Goal: Transaction & Acquisition: Purchase product/service

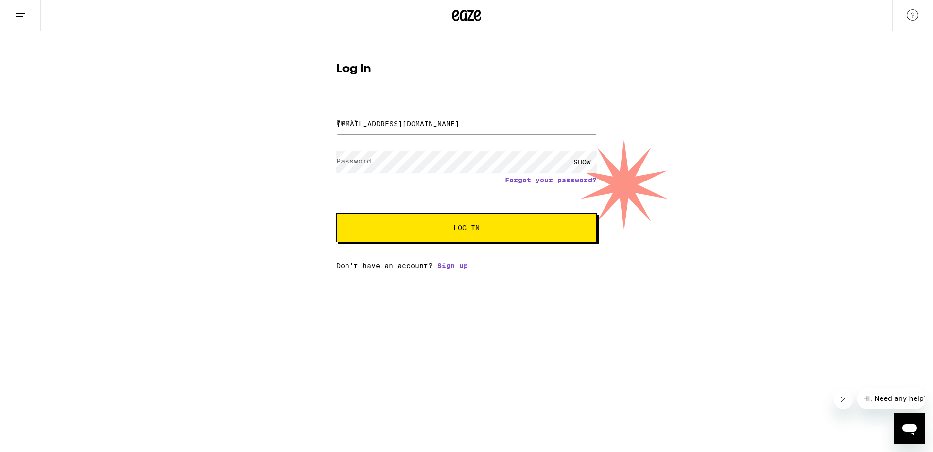
click at [460, 227] on span "Log In" at bounding box center [467, 227] width 26 height 7
click at [581, 162] on div "SHOW" at bounding box center [582, 162] width 29 height 22
click at [363, 154] on label "Password" at bounding box center [351, 150] width 31 height 6
click at [470, 228] on span "Log In" at bounding box center [467, 227] width 26 height 7
click at [472, 228] on span "Log In" at bounding box center [467, 227] width 26 height 7
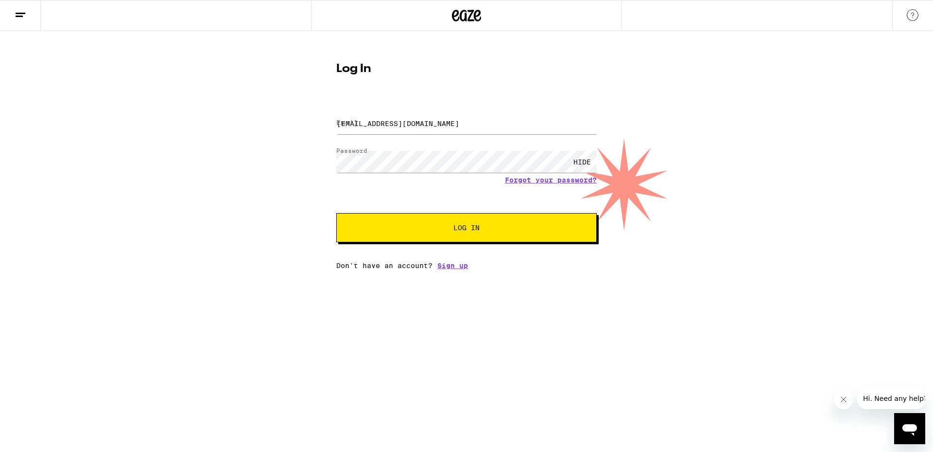
click at [467, 227] on span "Log In" at bounding box center [467, 227] width 26 height 7
click at [419, 125] on input "[EMAIL_ADDRESS][DOMAIN_NAME]" at bounding box center [466, 123] width 261 height 22
click at [426, 126] on input "[EMAIL_ADDRESS][DOMAIN_NAME]" at bounding box center [466, 123] width 261 height 22
click at [468, 224] on button "Log In" at bounding box center [466, 227] width 261 height 29
type input "[EMAIL_ADDRESS][DOMAIN_NAME]"
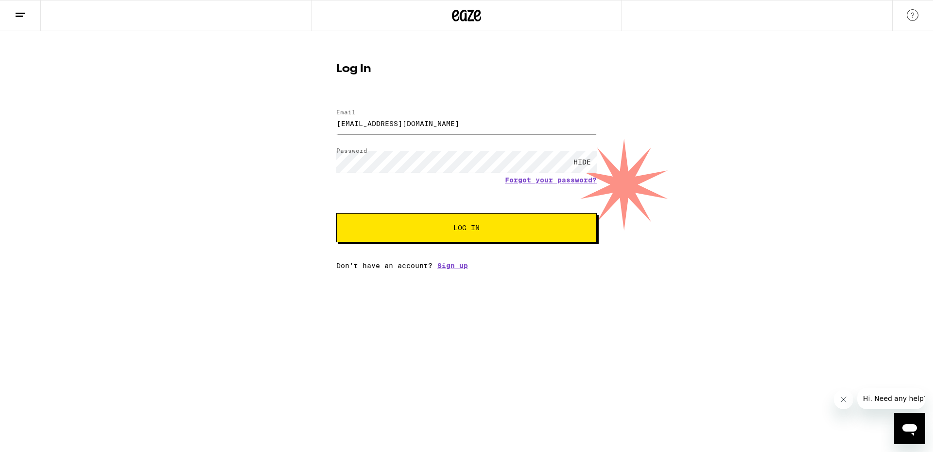
click at [469, 228] on span "Log In" at bounding box center [467, 227] width 26 height 7
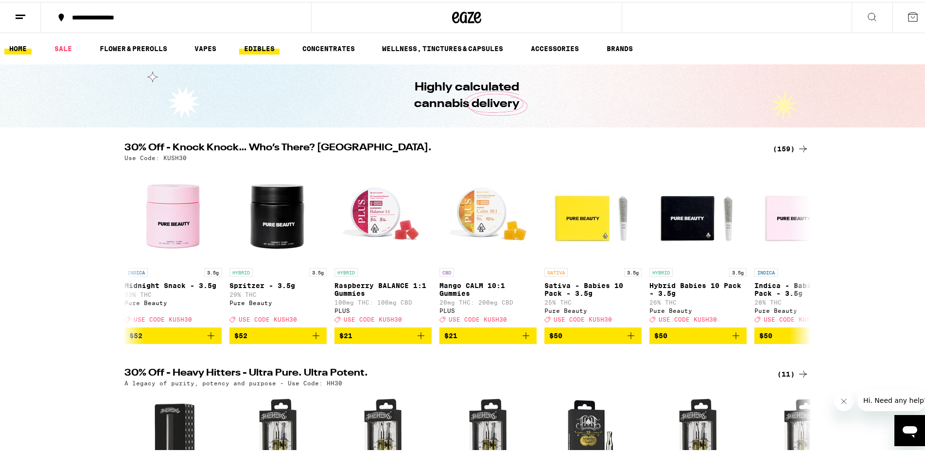
click at [258, 47] on link "EDIBLES" at bounding box center [259, 47] width 40 height 12
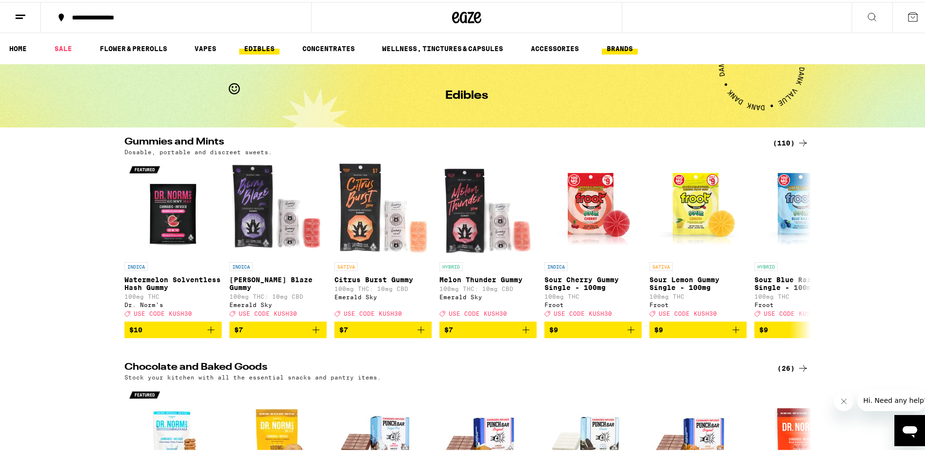
click at [617, 48] on link "BRANDS" at bounding box center [620, 47] width 36 height 12
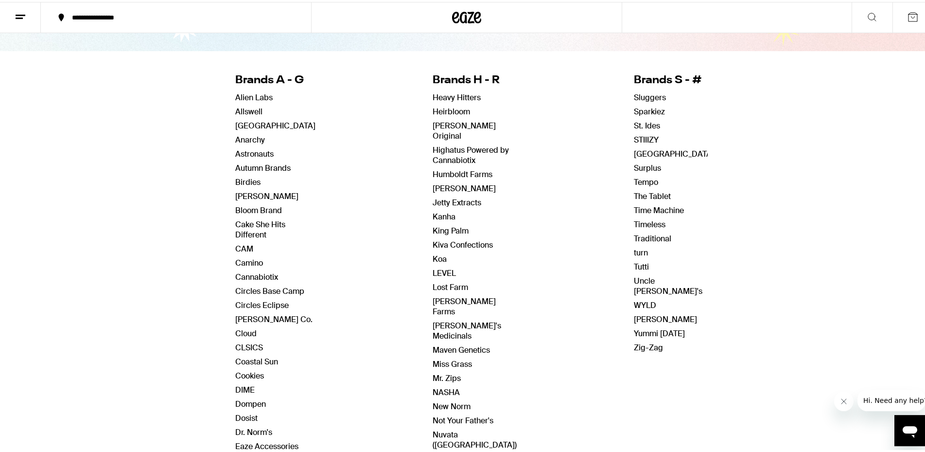
scroll to position [99, 0]
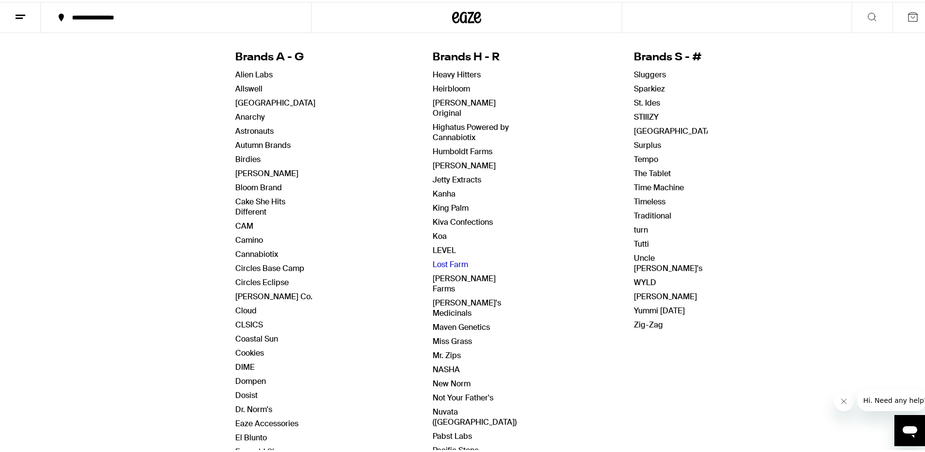
click at [442, 257] on link "Lost Farm" at bounding box center [450, 262] width 35 height 10
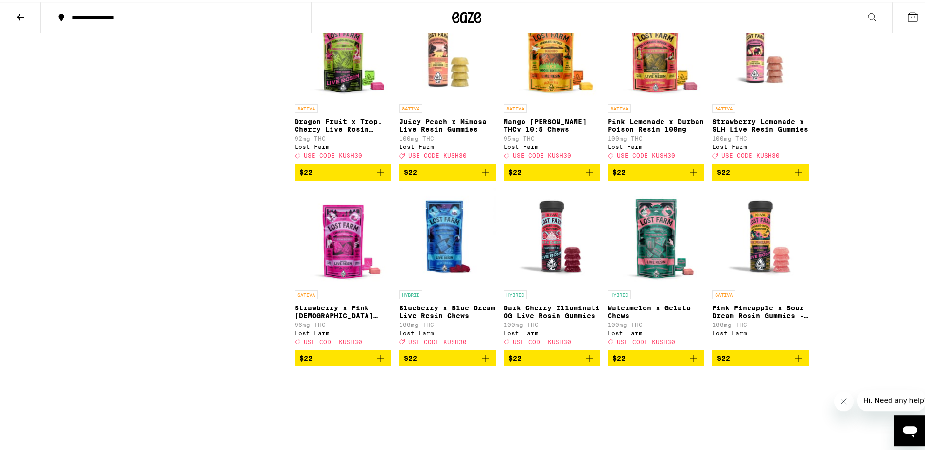
scroll to position [496, 0]
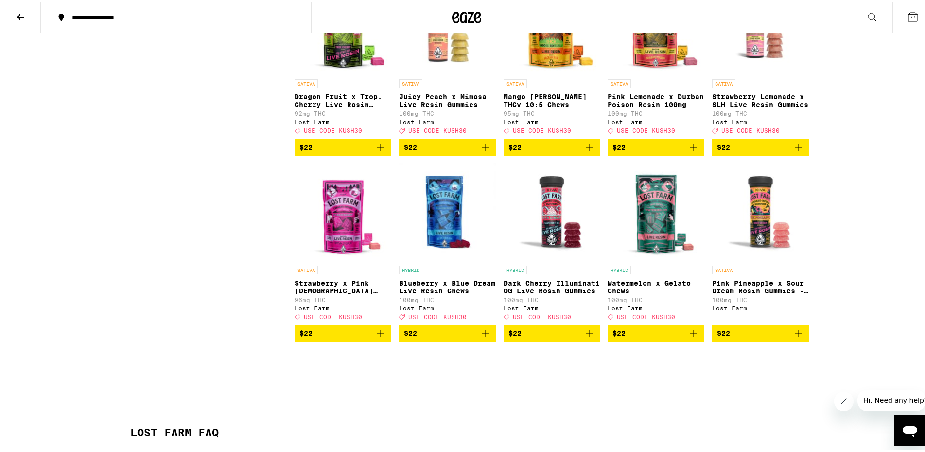
click at [760, 337] on span "$22" at bounding box center [760, 331] width 87 height 12
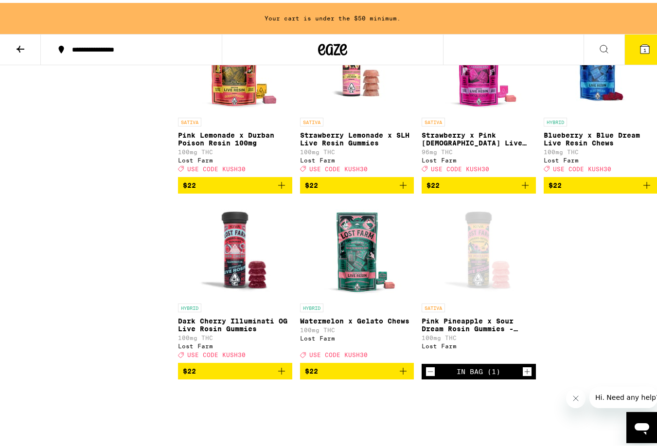
scroll to position [626, 0]
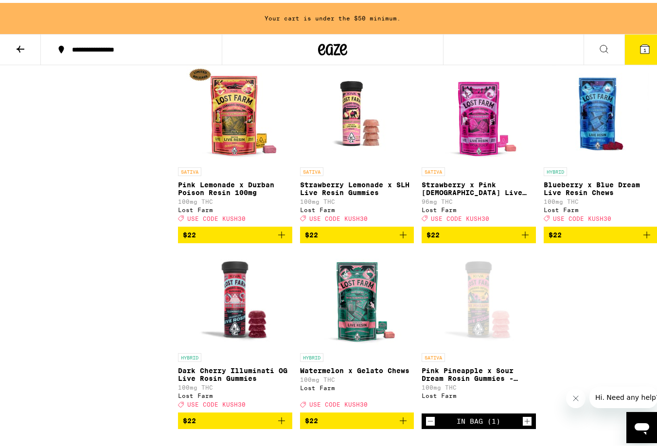
click at [583, 238] on span "$22" at bounding box center [600, 232] width 105 height 12
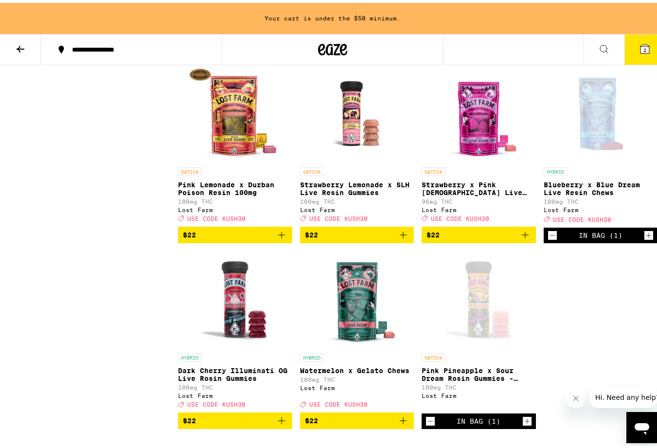
click at [583, 236] on div "In Bag (1)" at bounding box center [600, 232] width 44 height 8
click at [548, 238] on icon "Decrement" at bounding box center [552, 233] width 9 height 12
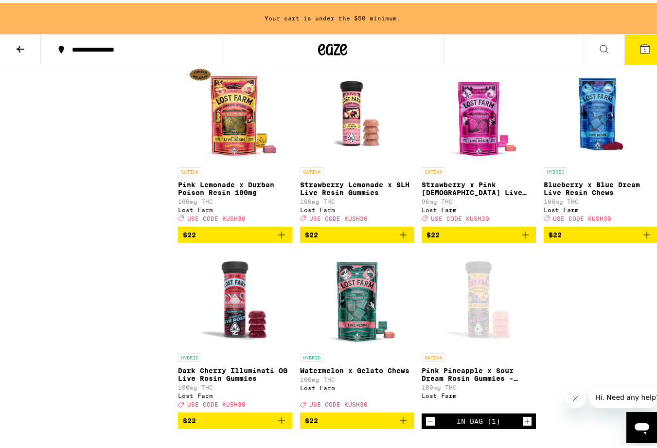
click at [351, 238] on span "$22" at bounding box center [357, 232] width 105 height 12
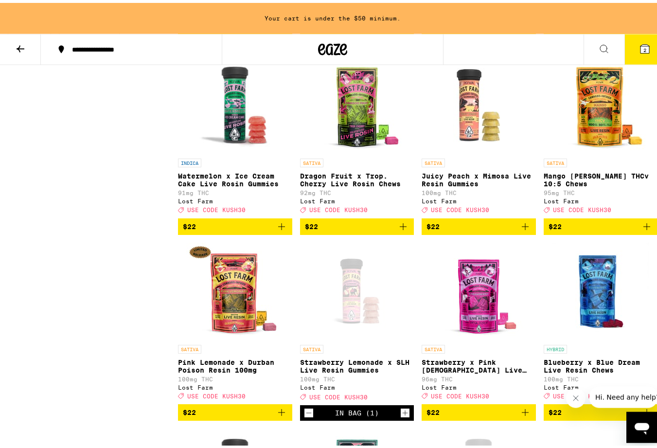
scroll to position [428, 0]
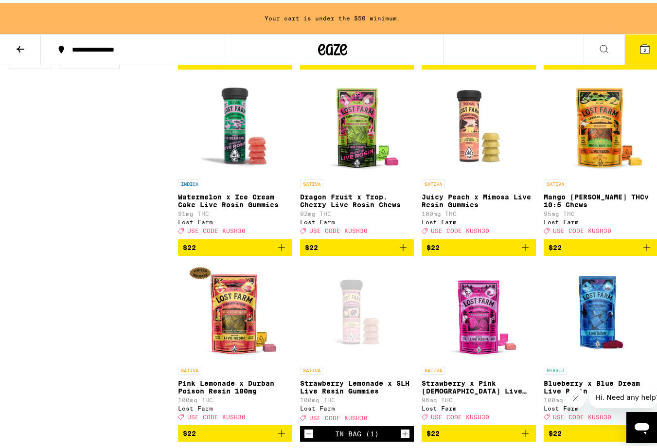
click at [464, 250] on span "$22" at bounding box center [478, 245] width 105 height 12
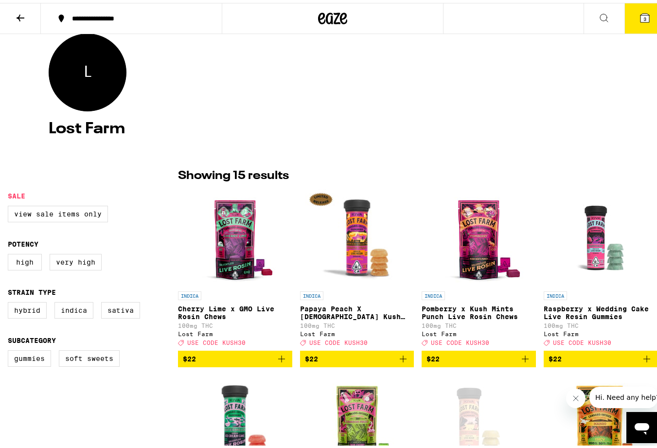
scroll to position [0, 0]
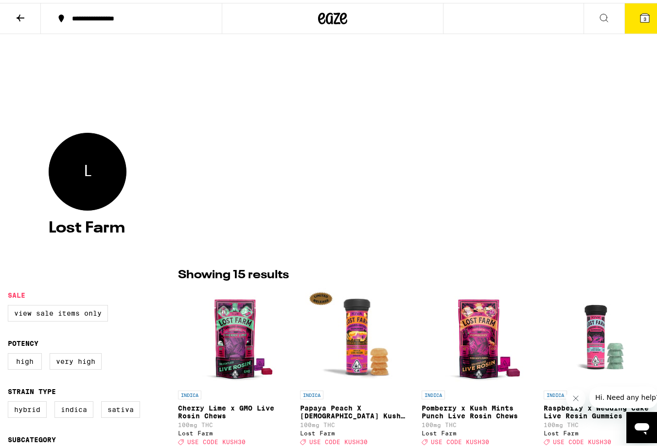
click at [18, 15] on icon at bounding box center [21, 15] width 8 height 7
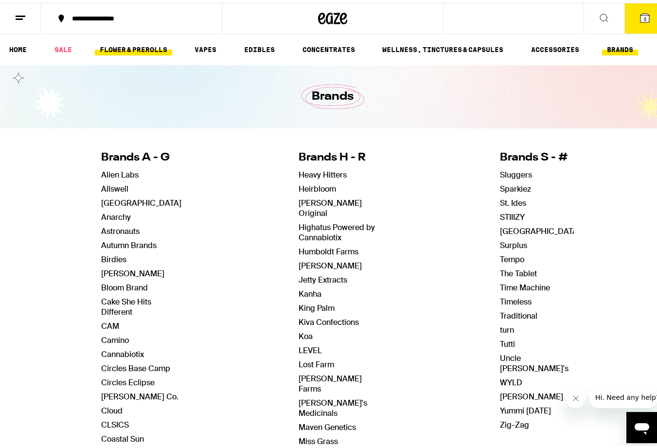
click at [134, 46] on link "FLOWER & PREROLLS" at bounding box center [133, 47] width 77 height 12
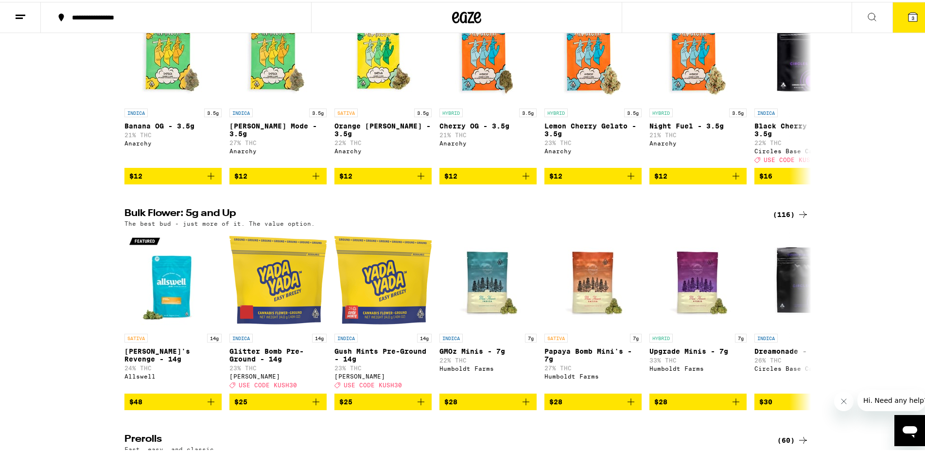
scroll to position [203, 0]
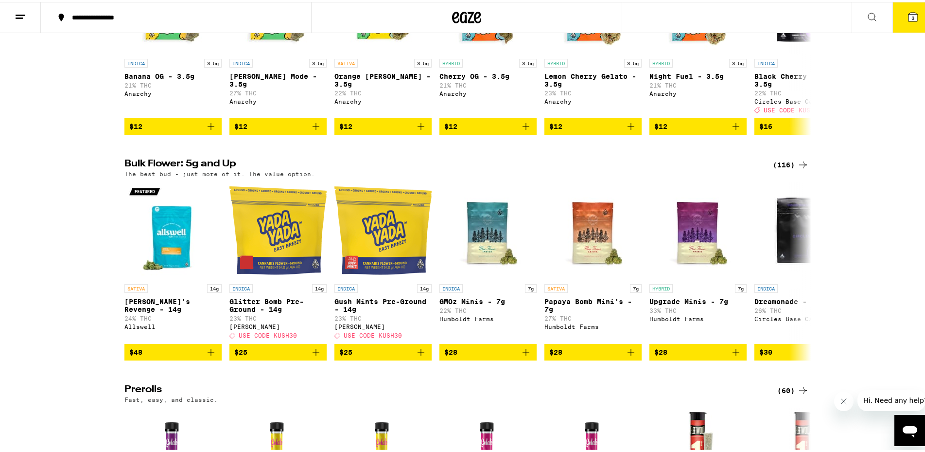
click at [799, 166] on icon at bounding box center [803, 162] width 8 height 7
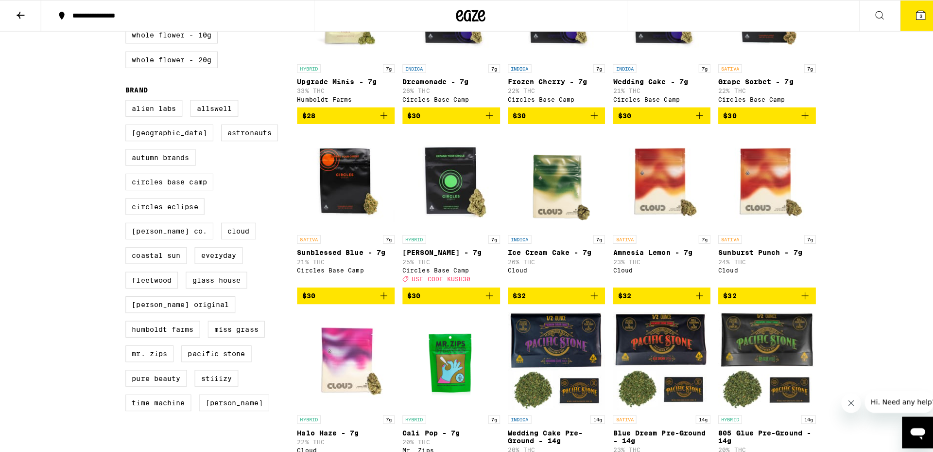
scroll to position [347, 0]
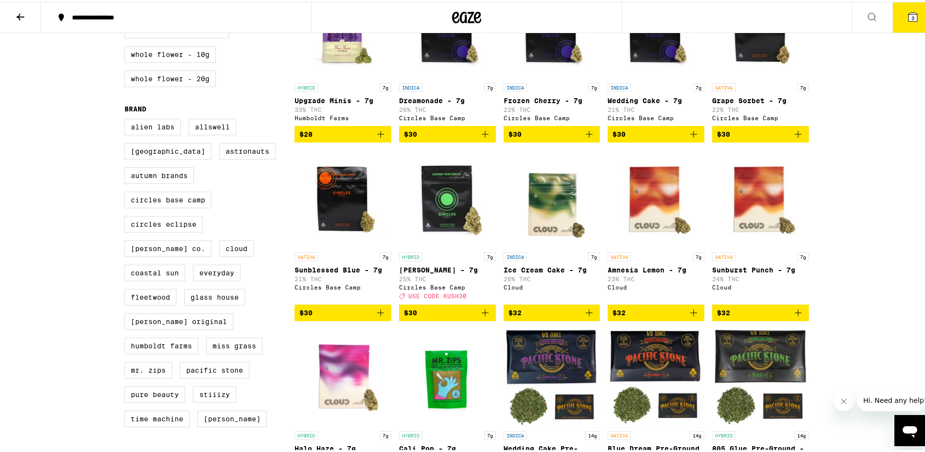
click at [435, 272] on p "[PERSON_NAME] - 7g" at bounding box center [447, 268] width 97 height 8
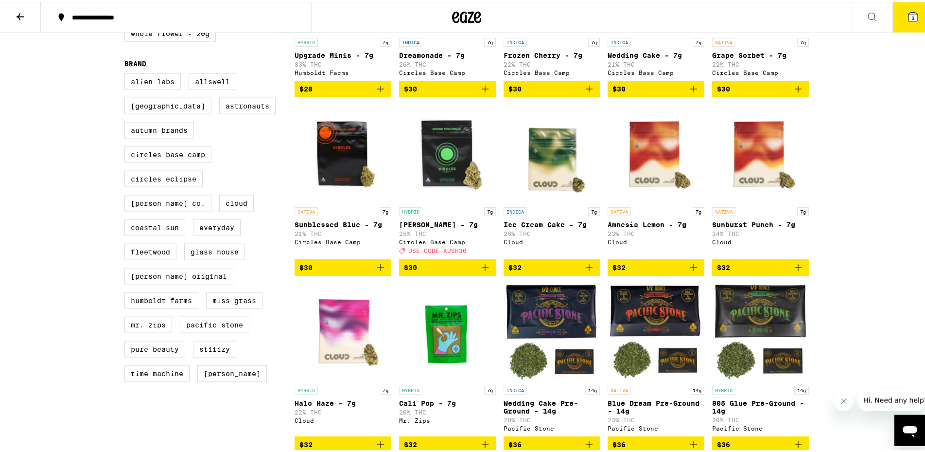
scroll to position [446, 0]
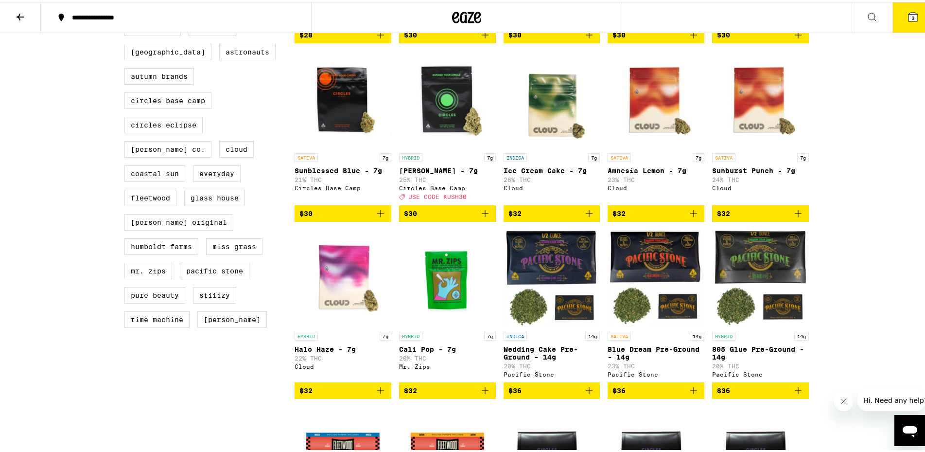
click at [430, 217] on span "$30" at bounding box center [447, 212] width 87 height 12
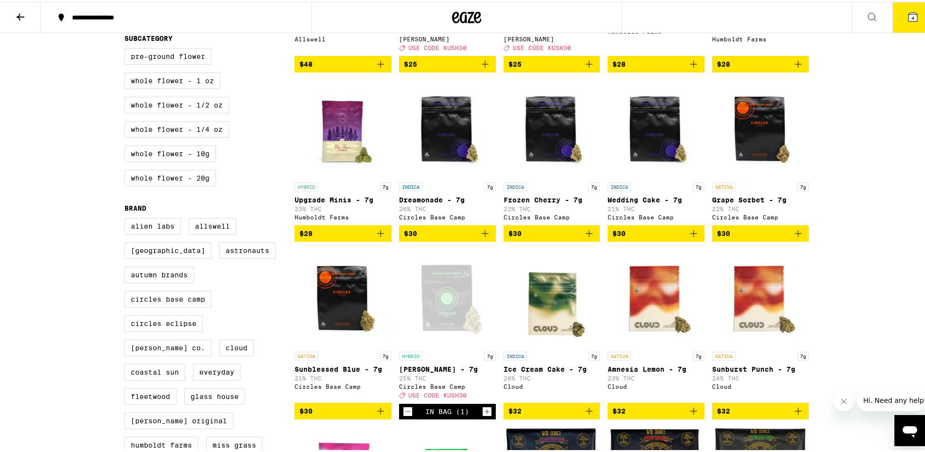
scroll to position [50, 0]
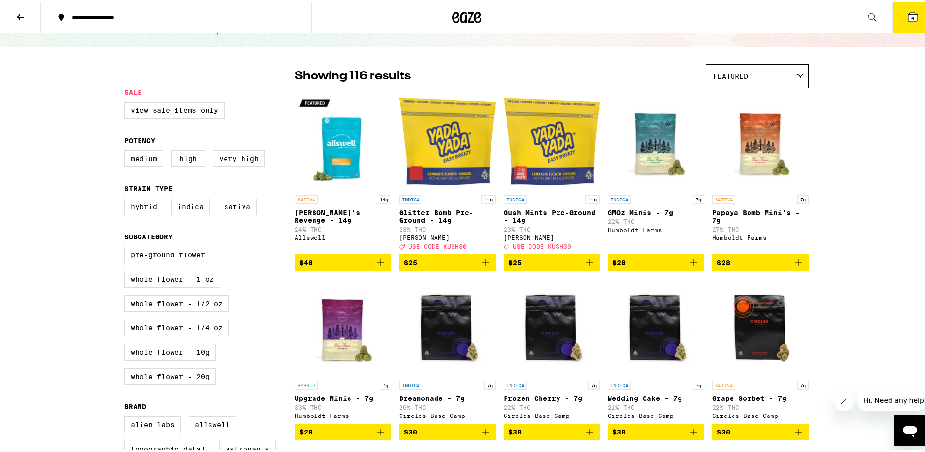
click at [426, 212] on p "Glitter Bomb Pre-Ground - 14g" at bounding box center [447, 215] width 97 height 16
click at [541, 212] on p "Gush Mints Pre-Ground - 14g" at bounding box center [552, 215] width 97 height 16
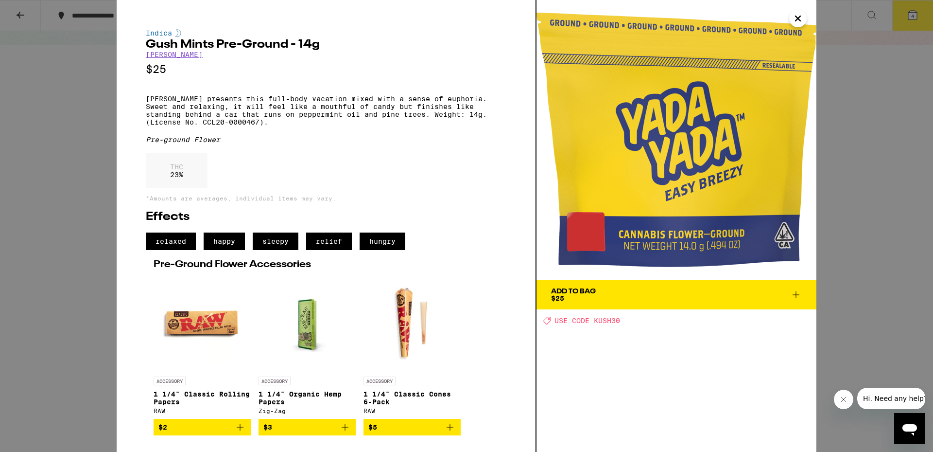
click at [82, 133] on div "Indica Gush Mints Pre-Ground - 14g Yada Yada $25 Yada Yada presents this full-b…" at bounding box center [466, 226] width 933 height 452
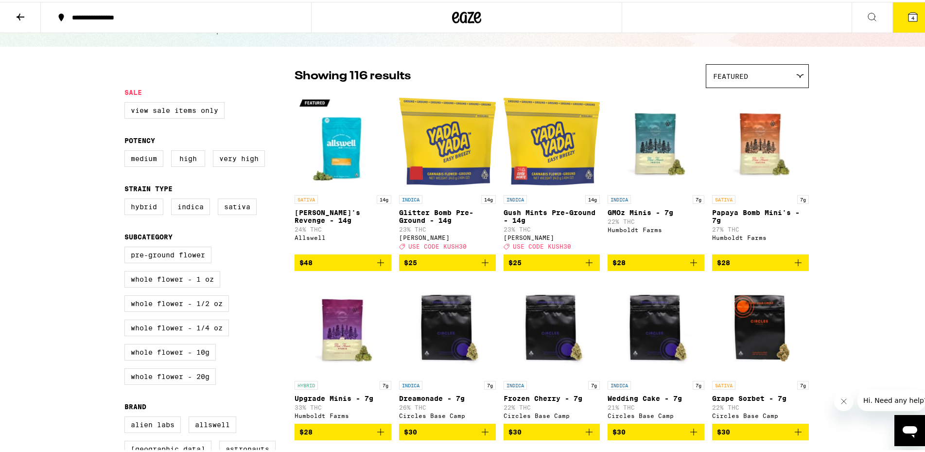
click at [461, 266] on span "$25" at bounding box center [447, 261] width 87 height 12
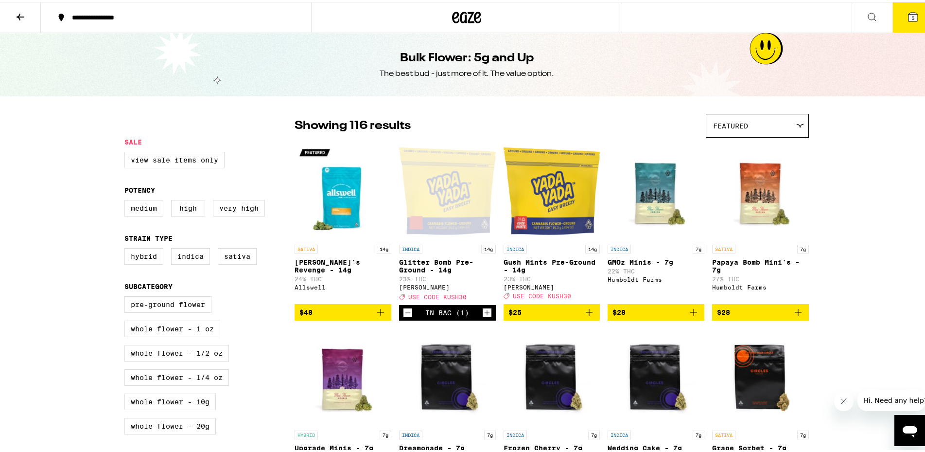
click at [909, 12] on icon at bounding box center [913, 15] width 9 height 9
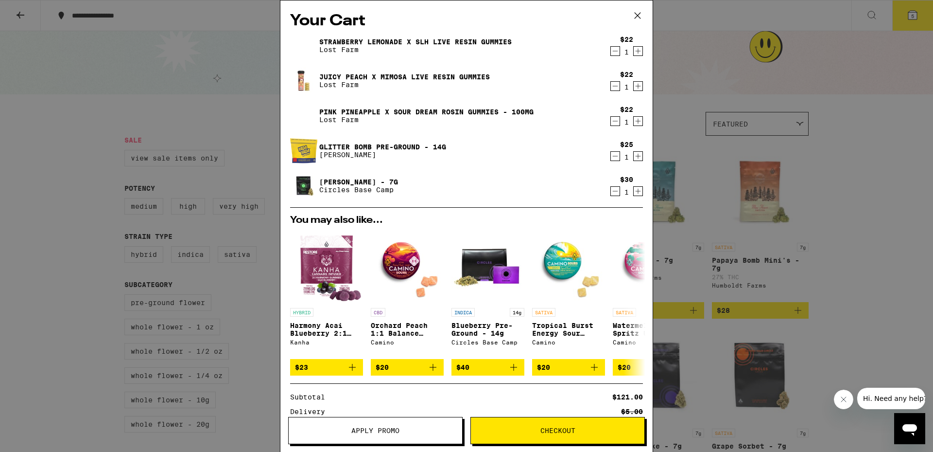
click at [392, 429] on span "Apply Promo" at bounding box center [375, 430] width 48 height 7
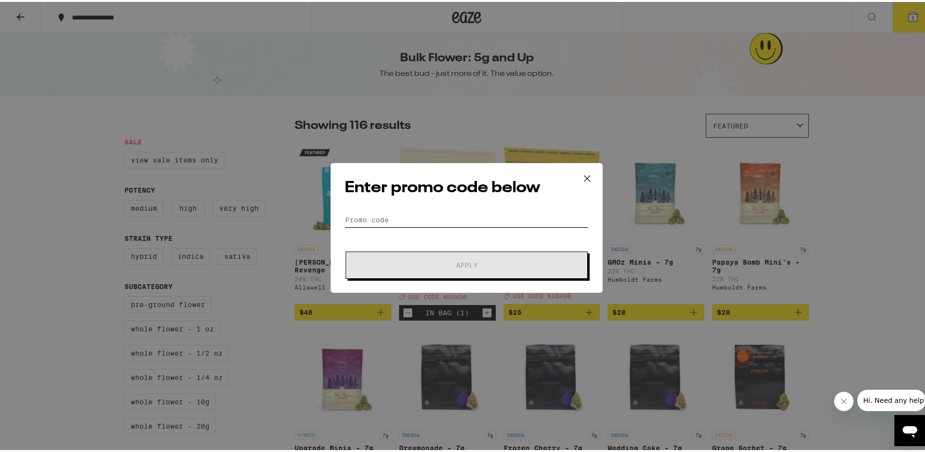
click at [403, 220] on input "Promo Code" at bounding box center [467, 217] width 244 height 15
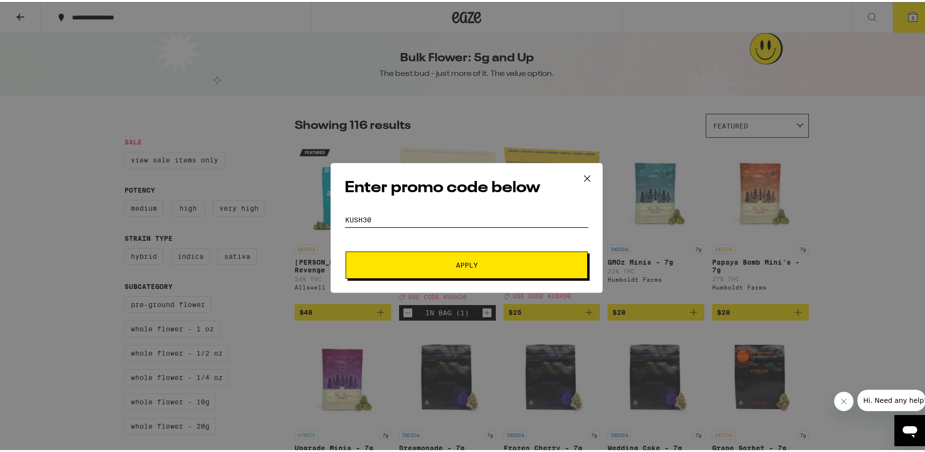
type input "KUSH30"
click at [466, 261] on span "Apply" at bounding box center [467, 263] width 22 height 7
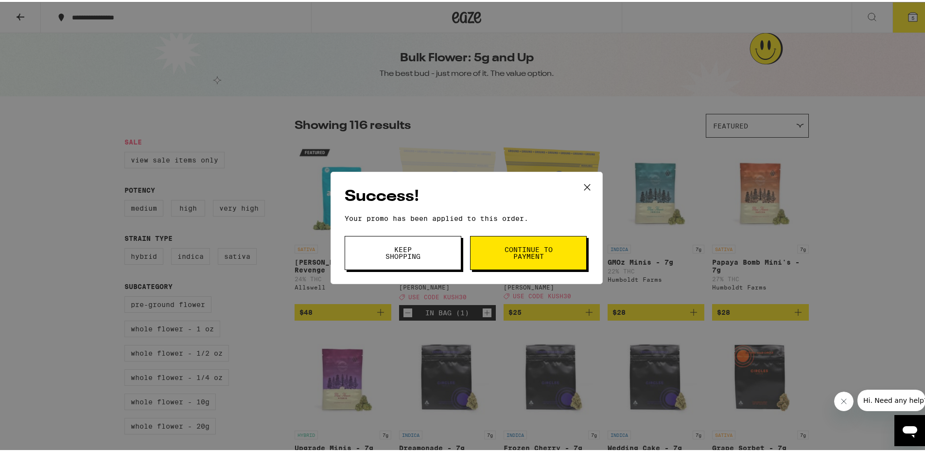
click at [524, 246] on span "Continue to payment" at bounding box center [529, 251] width 50 height 14
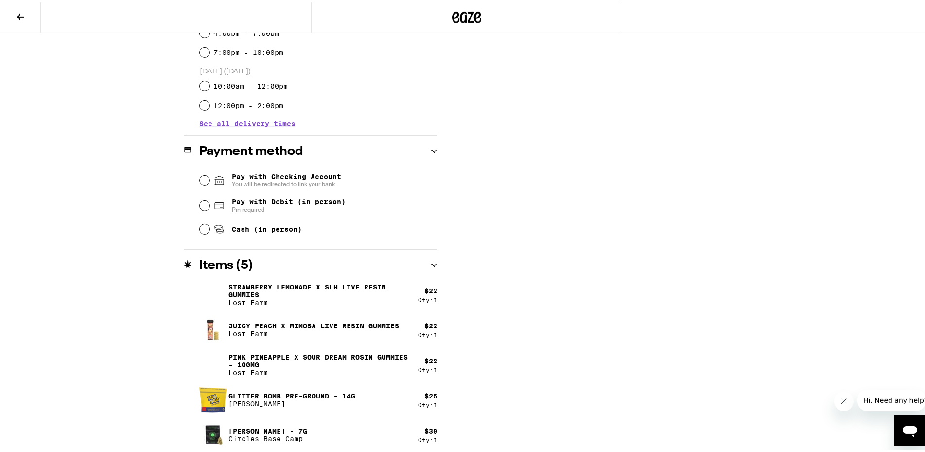
scroll to position [318, 0]
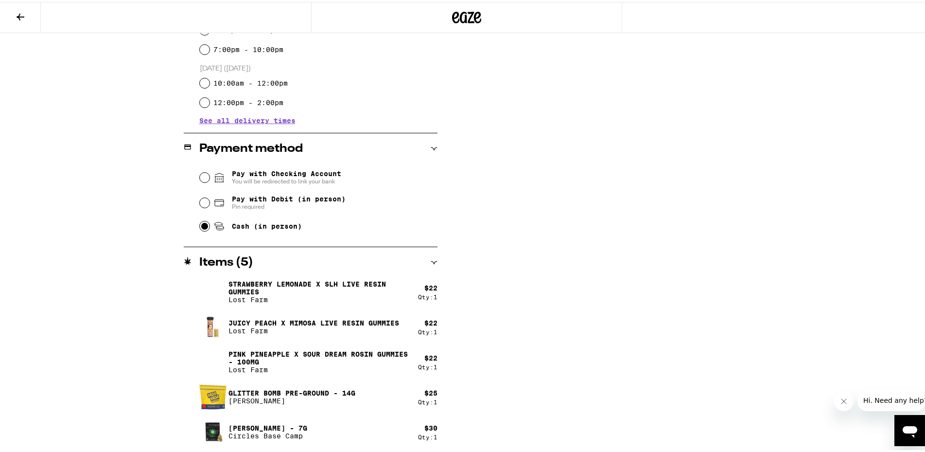
click at [200, 226] on input "Cash (in person)" at bounding box center [205, 224] width 10 height 10
radio input "true"
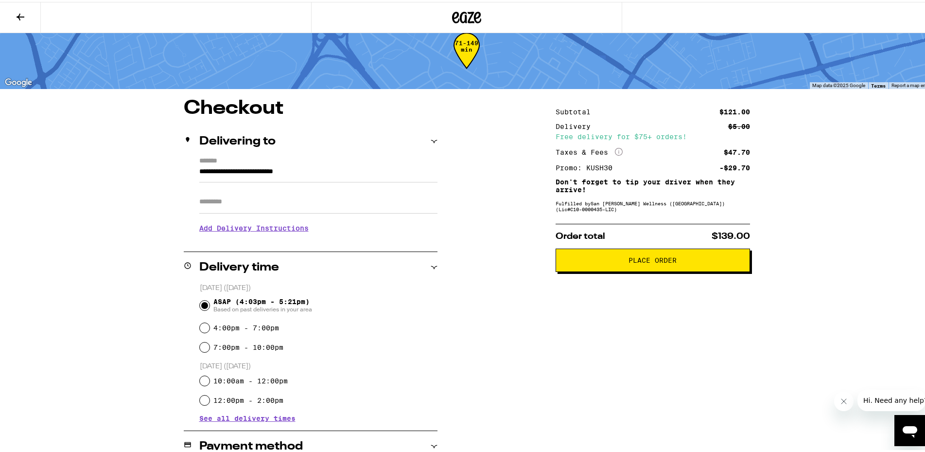
scroll to position [0, 0]
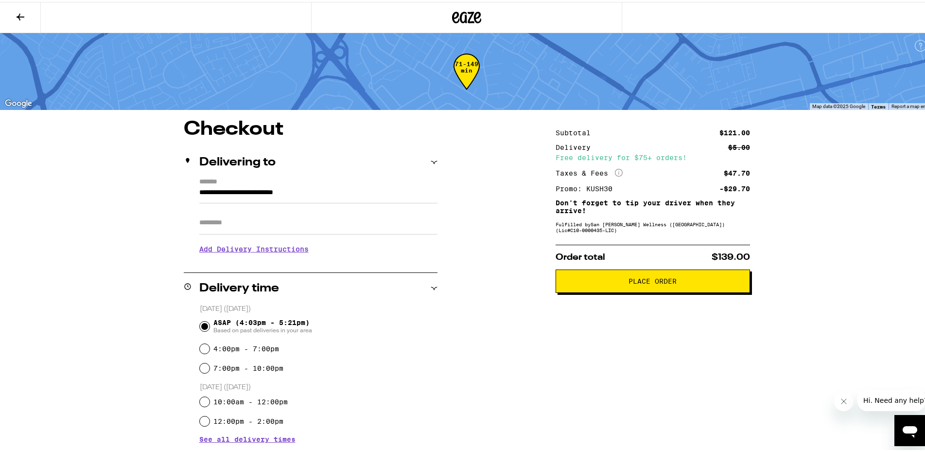
click at [643, 280] on span "Place Order" at bounding box center [653, 279] width 48 height 7
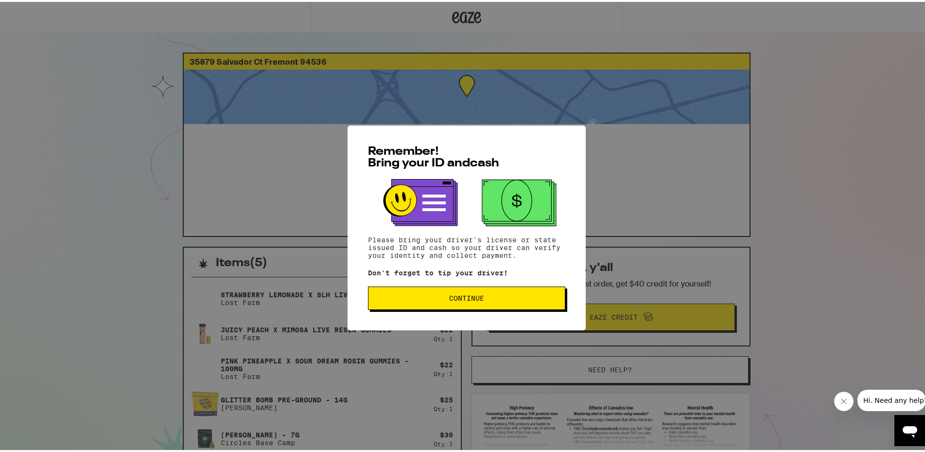
click at [459, 298] on span "Continue" at bounding box center [466, 296] width 35 height 7
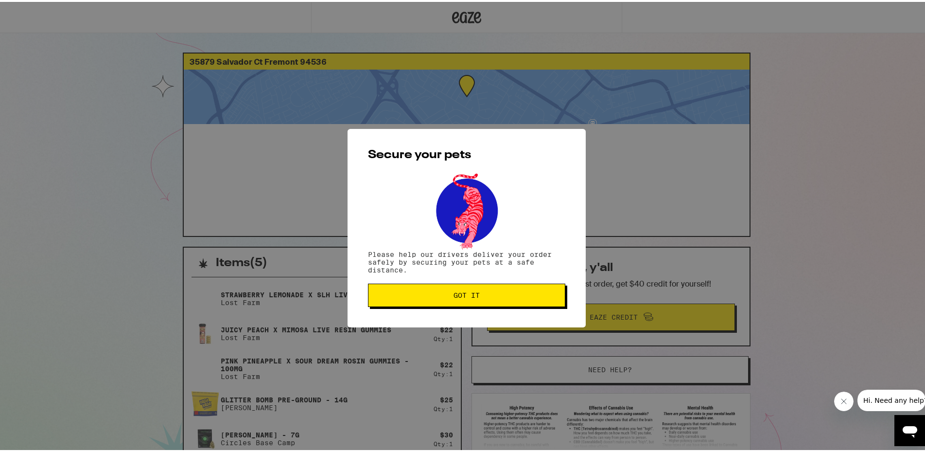
click at [460, 294] on span "Got it" at bounding box center [467, 293] width 26 height 7
